Goal: Task Accomplishment & Management: Use online tool/utility

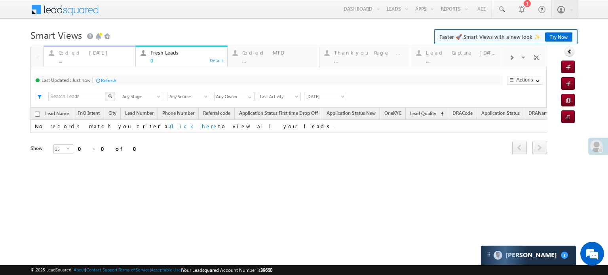
click at [78, 58] on div "..." at bounding box center [95, 60] width 72 height 6
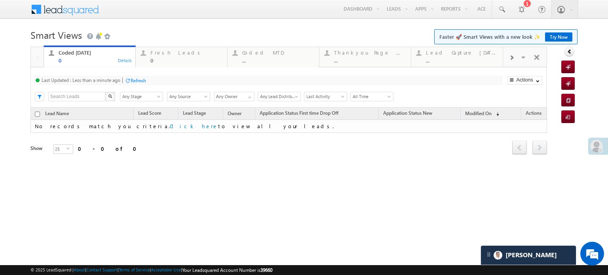
click at [131, 81] on div "Refresh" at bounding box center [138, 81] width 15 height 6
click at [187, 57] on div "Fresh Leads 0" at bounding box center [186, 55] width 72 height 15
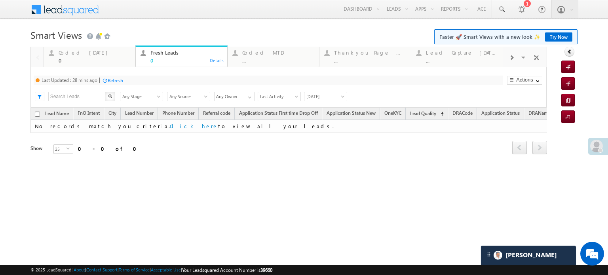
click at [120, 87] on div "Last Updated : 28 mins ago Refresh Refreshing... Search X Lead Stage Any Stage …" at bounding box center [288, 87] width 516 height 40
click at [121, 83] on div "Refresh" at bounding box center [115, 81] width 15 height 6
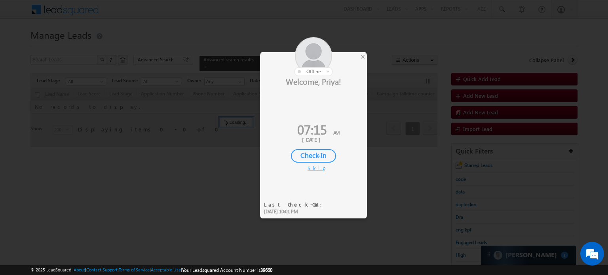
click at [321, 154] on div "Check-In" at bounding box center [313, 155] width 45 height 13
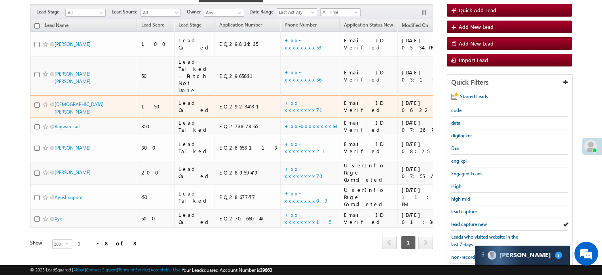
scroll to position [119, 0]
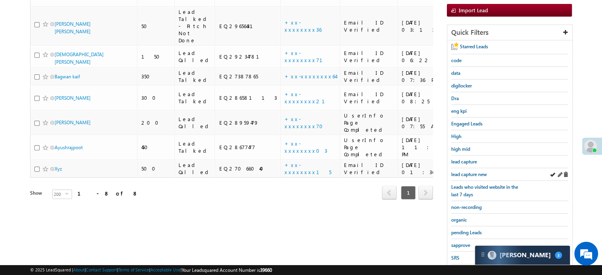
click at [466, 168] on div "lead capture new" at bounding box center [509, 174] width 117 height 13
click at [469, 171] on span "lead capture new" at bounding box center [469, 174] width 36 height 6
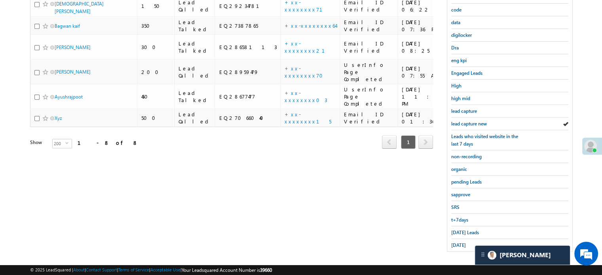
scroll to position [170, 0]
click at [457, 229] on span "Today's Leads" at bounding box center [465, 232] width 28 height 6
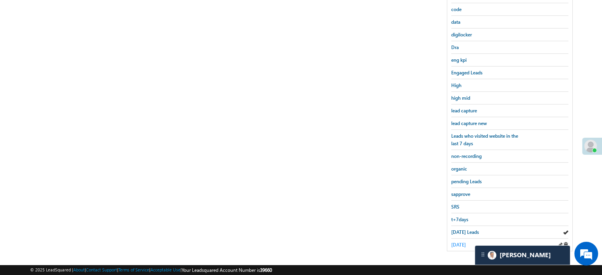
click at [461, 242] on span "yesterday" at bounding box center [458, 245] width 15 height 6
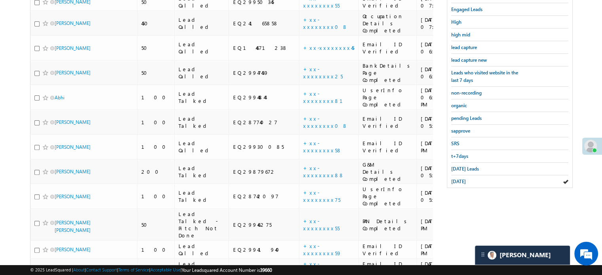
scroll to position [218, 0]
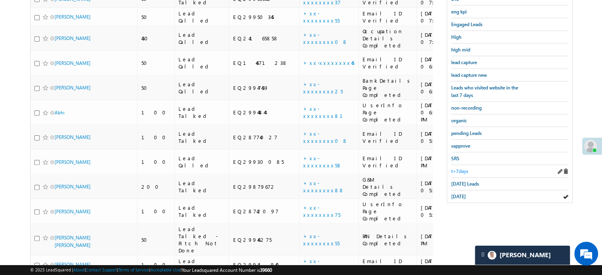
click at [466, 168] on span "t+7days" at bounding box center [459, 171] width 17 height 6
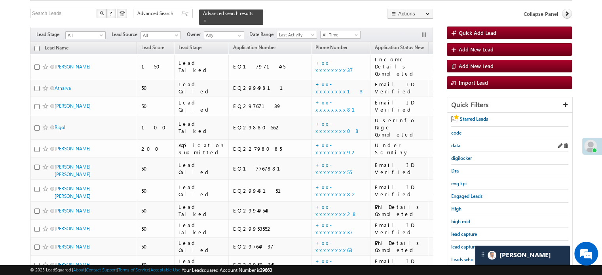
scroll to position [119, 0]
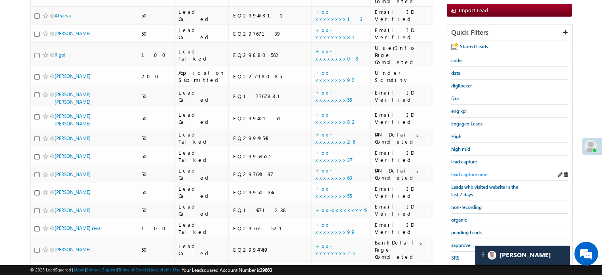
click at [469, 175] on span "lead capture new" at bounding box center [469, 174] width 36 height 6
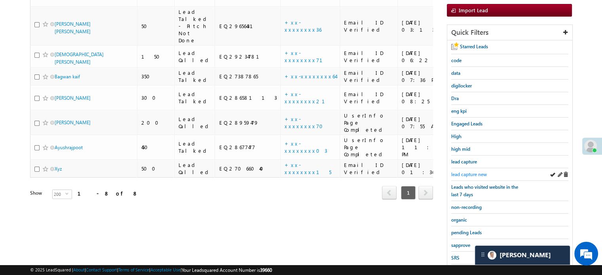
click at [472, 175] on span "lead capture new" at bounding box center [469, 174] width 36 height 6
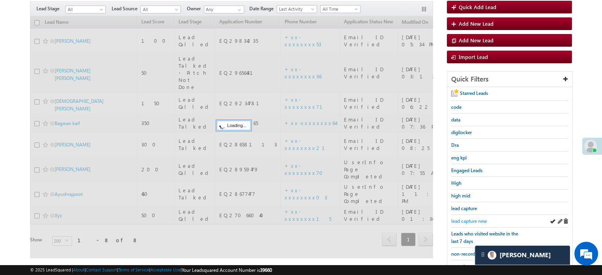
scroll to position [0, 0]
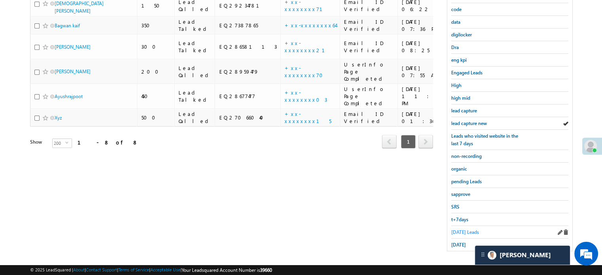
click at [465, 229] on span "Today's Leads" at bounding box center [465, 232] width 28 height 6
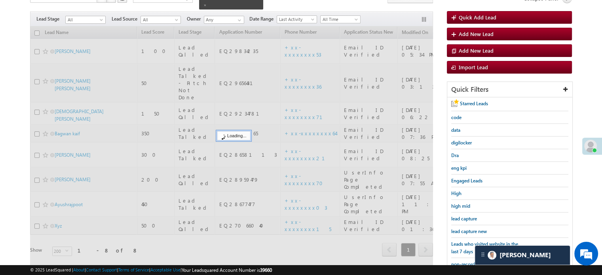
scroll to position [51, 0]
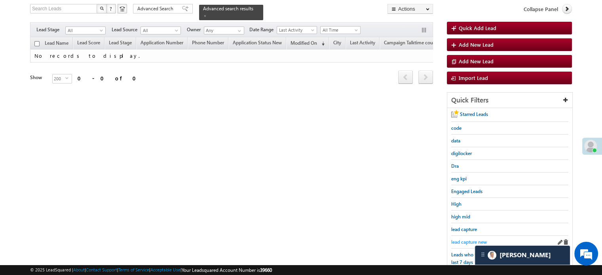
click at [464, 239] on span "lead capture new" at bounding box center [469, 242] width 36 height 6
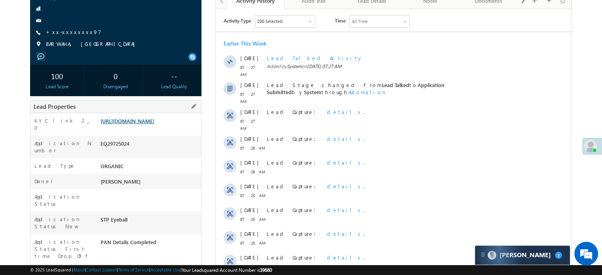
click at [142, 124] on link "[URL][DOMAIN_NAME]" at bounding box center [128, 121] width 54 height 7
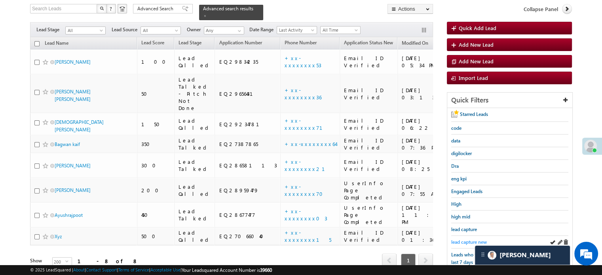
click at [467, 239] on span "lead capture new" at bounding box center [469, 242] width 36 height 6
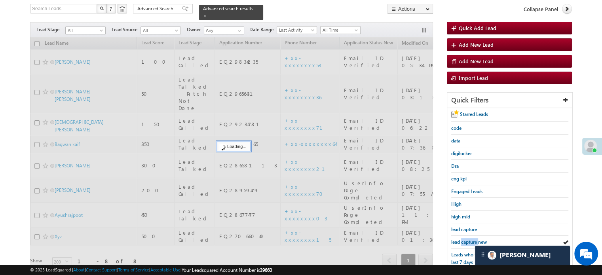
click at [467, 239] on span "lead capture new" at bounding box center [469, 242] width 36 height 6
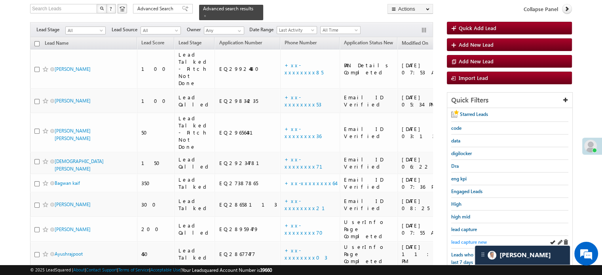
click at [457, 239] on span "lead capture new" at bounding box center [469, 242] width 36 height 6
click at [469, 240] on span "lead capture new" at bounding box center [469, 242] width 36 height 6
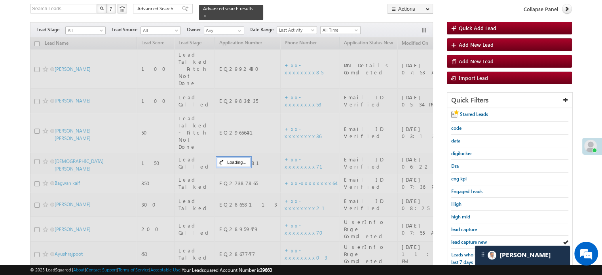
click at [470, 239] on span "lead capture new" at bounding box center [469, 242] width 36 height 6
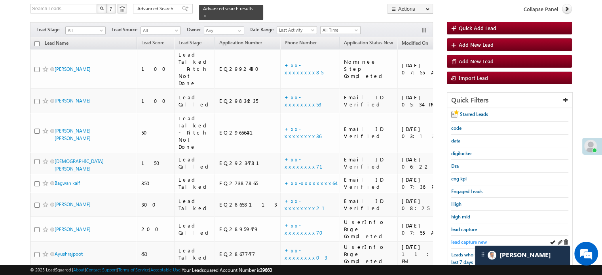
click at [472, 239] on span "lead capture new" at bounding box center [469, 242] width 36 height 6
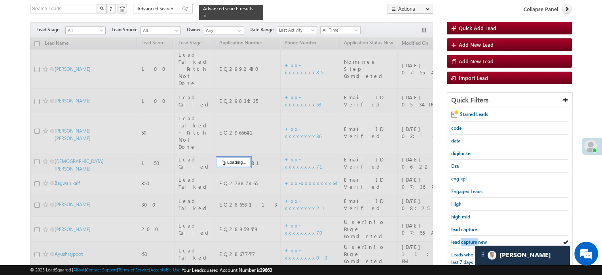
click at [472, 239] on span "lead capture new" at bounding box center [469, 242] width 36 height 6
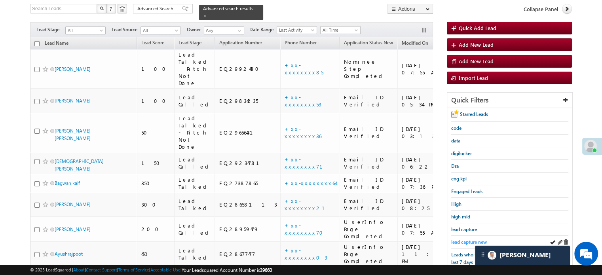
click at [465, 240] on span "lead capture new" at bounding box center [469, 242] width 36 height 6
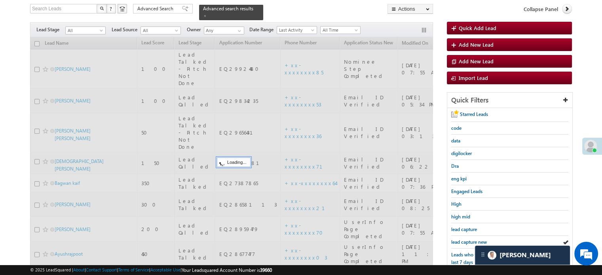
click at [465, 240] on span "lead capture new" at bounding box center [469, 242] width 36 height 6
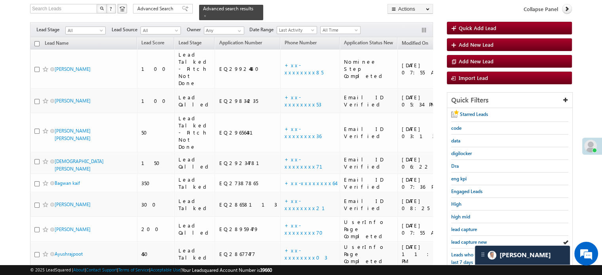
click at [465, 240] on span "lead capture new" at bounding box center [469, 242] width 36 height 6
click at [464, 239] on span "lead capture new" at bounding box center [469, 242] width 36 height 6
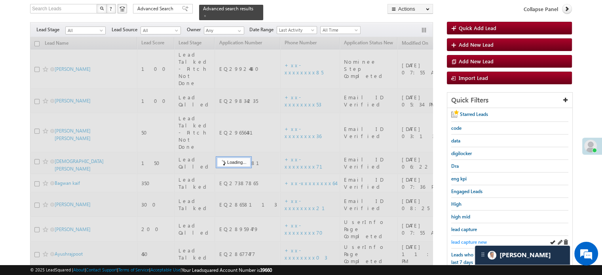
click at [465, 240] on span "lead capture new" at bounding box center [469, 242] width 36 height 6
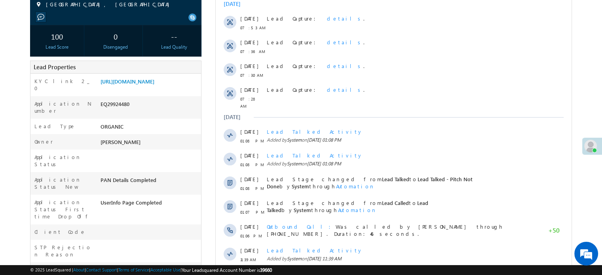
scroll to position [79, 0]
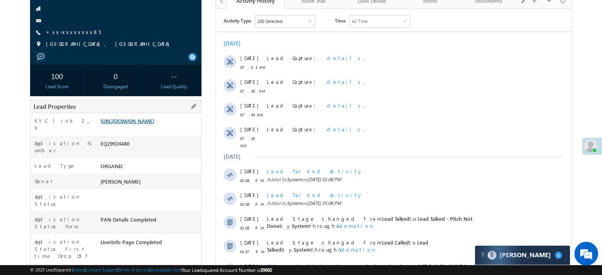
click at [144, 124] on link "https://angelbroking1-pk3em7sa.customui-test.leadsquared.com?leadId=b6c33107-39…" at bounding box center [128, 121] width 54 height 7
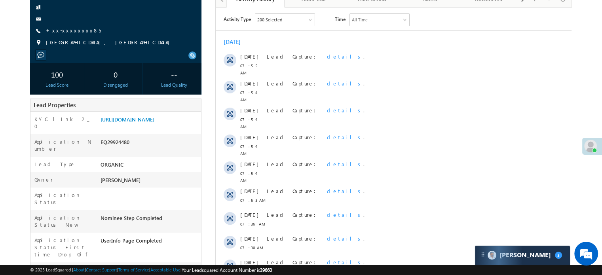
scroll to position [40, 0]
